Goal: Task Accomplishment & Management: Use online tool/utility

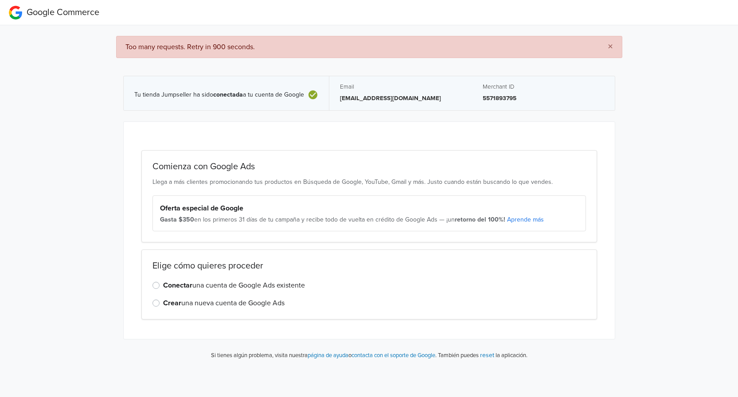
click at [161, 284] on div "Conectar una cuenta de Google Ads existente" at bounding box center [368, 285] width 433 height 11
click at [163, 284] on label "Conectar una cuenta de Google Ads existente" at bounding box center [234, 285] width 142 height 11
click at [0, 0] on input "Conectar una cuenta de Google Ads existente" at bounding box center [0, 0] width 0 height 0
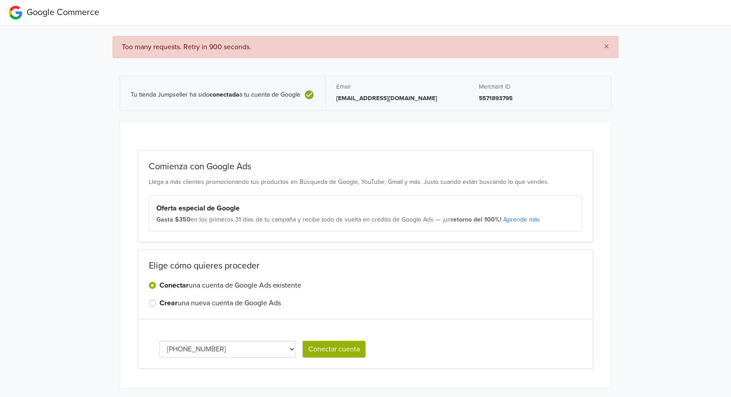
click at [341, 351] on button "Conectar cuenta" at bounding box center [334, 349] width 63 height 17
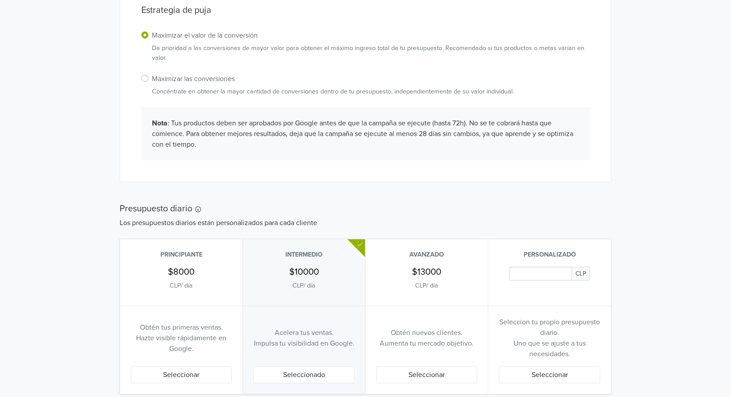
scroll to position [367, 0]
